Goal: Find contact information: Find contact information

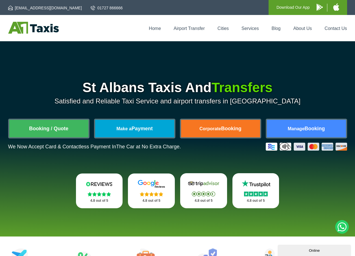
drag, startPoint x: 332, startPoint y: 28, endPoint x: 338, endPoint y: 61, distance: 33.6
click at [332, 28] on link "Contact Us" at bounding box center [335, 28] width 22 height 5
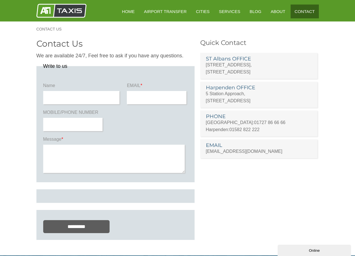
click at [296, 14] on link "Contact" at bounding box center [304, 12] width 28 height 14
click at [306, 10] on link "Contact" at bounding box center [304, 12] width 28 height 14
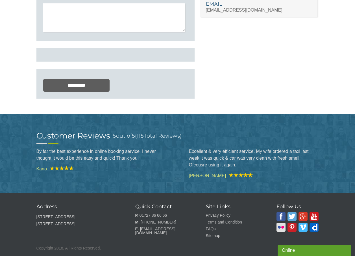
scroll to position [155, 0]
